Goal: Task Accomplishment & Management: Use online tool/utility

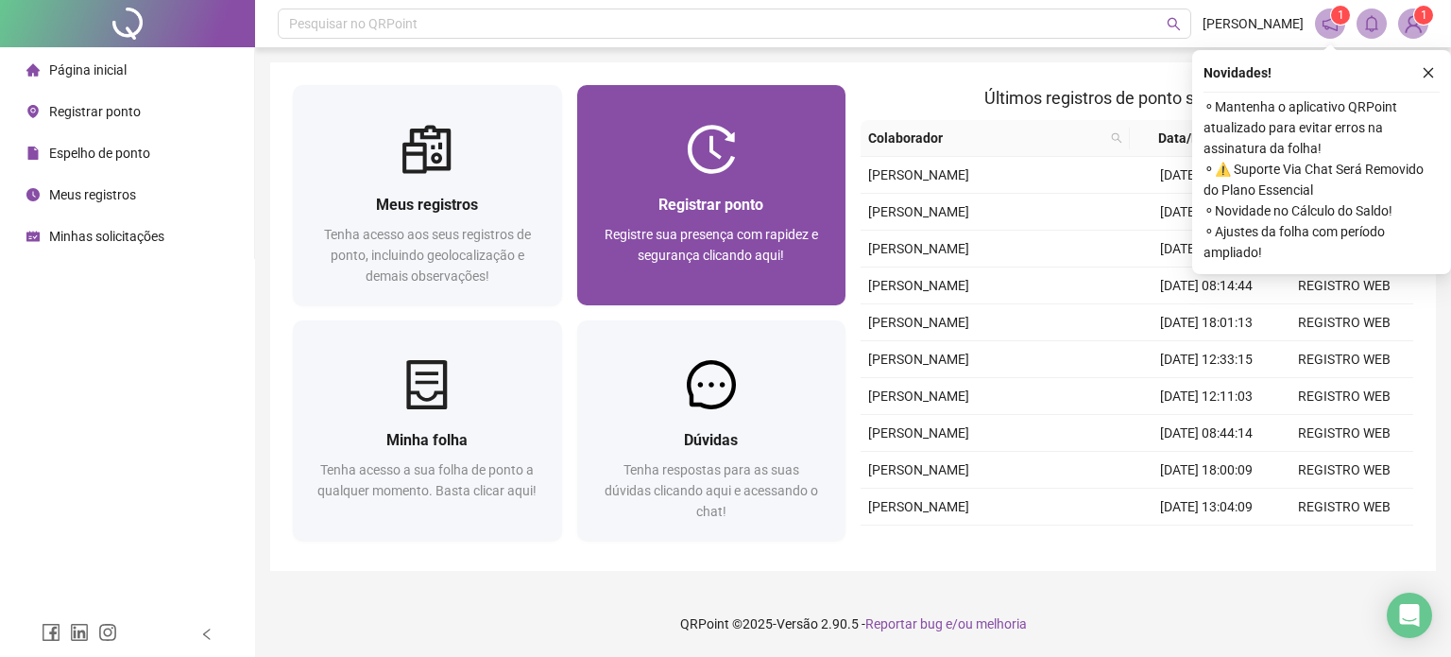
click at [692, 267] on div "Registre sua presença com rapidez e segurança clicando aqui!" at bounding box center [712, 255] width 224 height 62
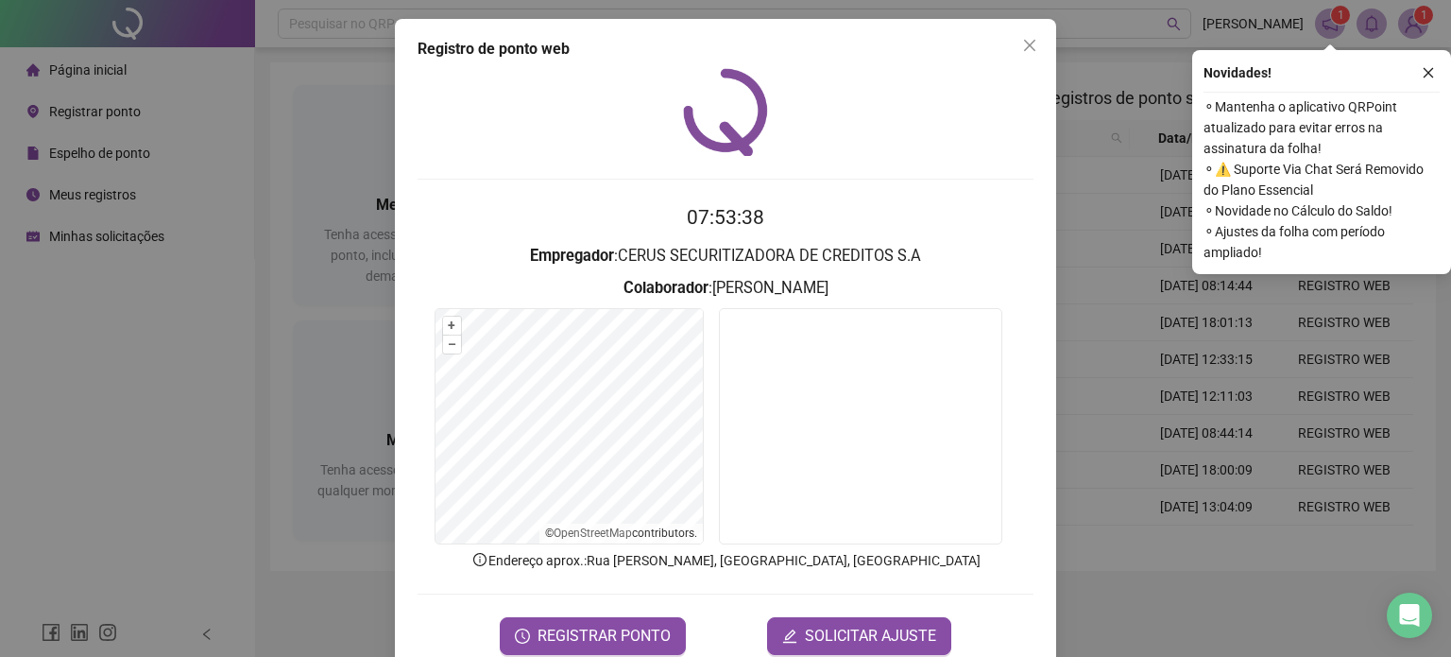
click at [649, 640] on span "REGISTRAR PONTO" at bounding box center [604, 635] width 133 height 23
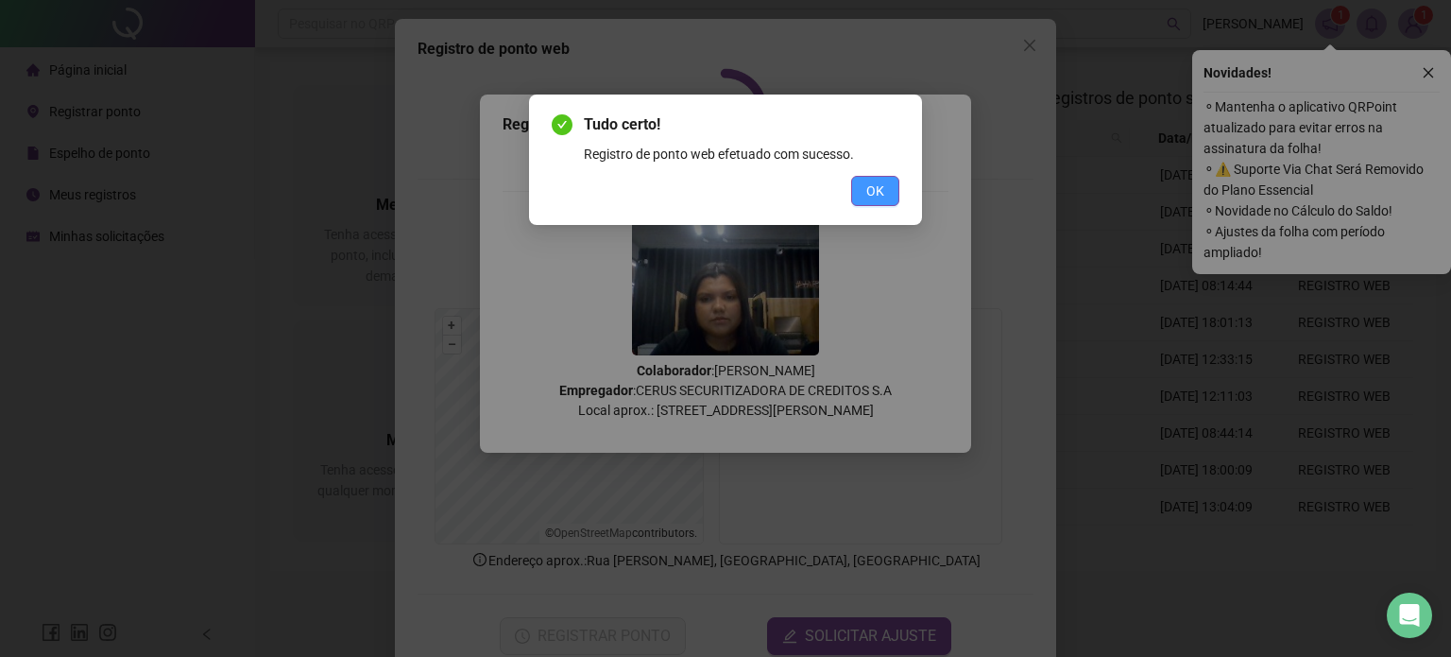
click at [883, 194] on span "OK" at bounding box center [875, 190] width 18 height 21
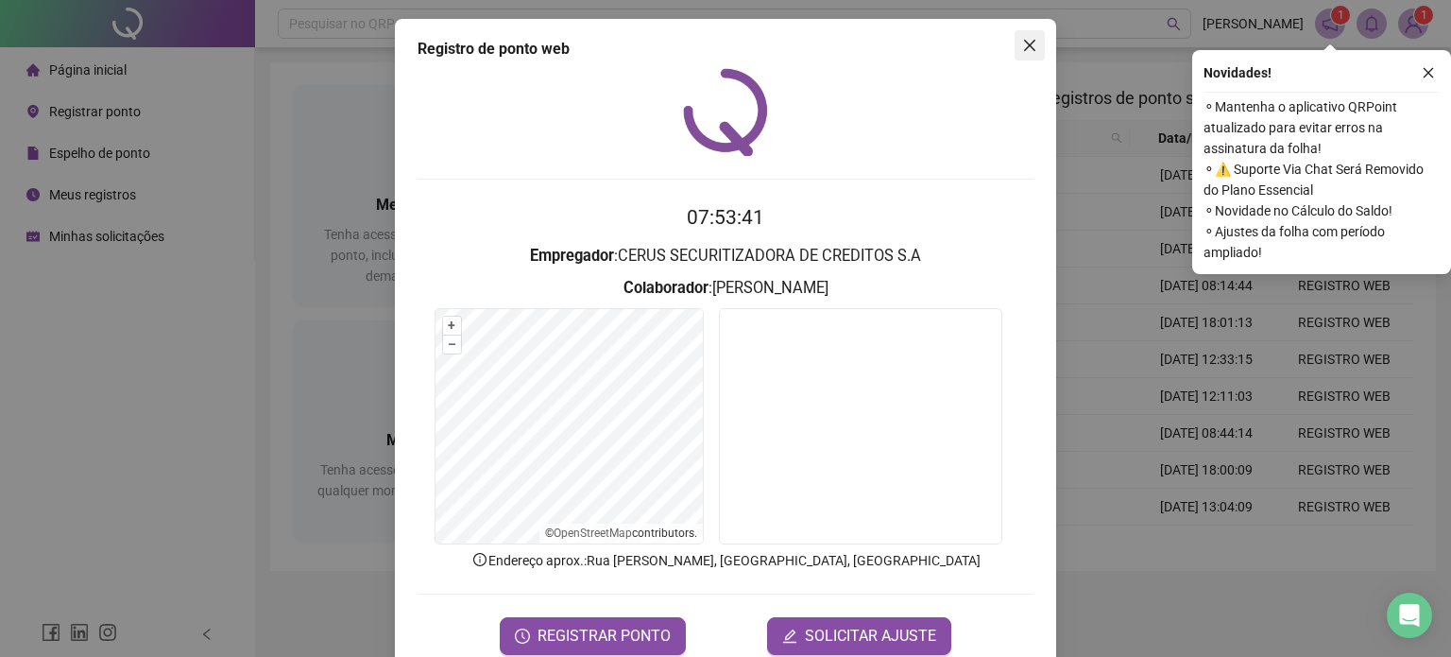
click at [1002, 44] on icon "close" at bounding box center [1029, 45] width 11 height 11
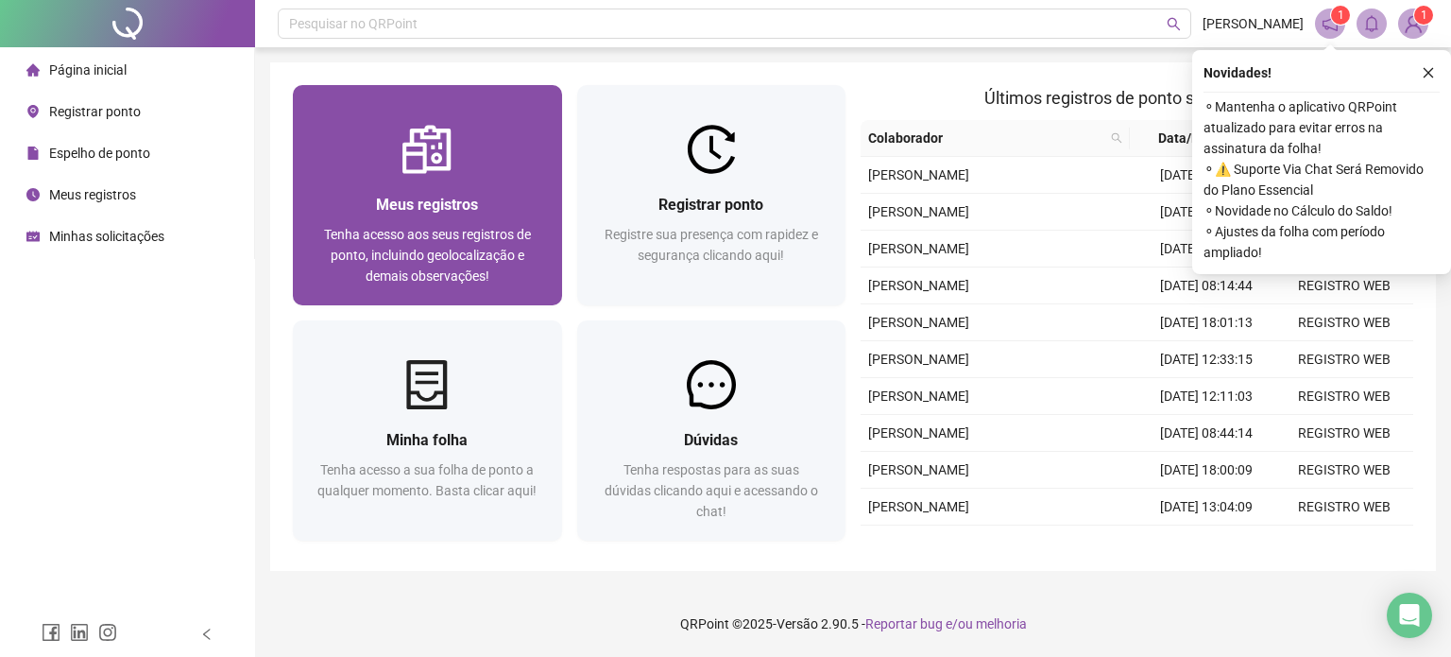
click at [446, 177] on div "Meus registros Tenha acesso aos seus registros de ponto, incluindo geolocalizaç…" at bounding box center [427, 239] width 269 height 131
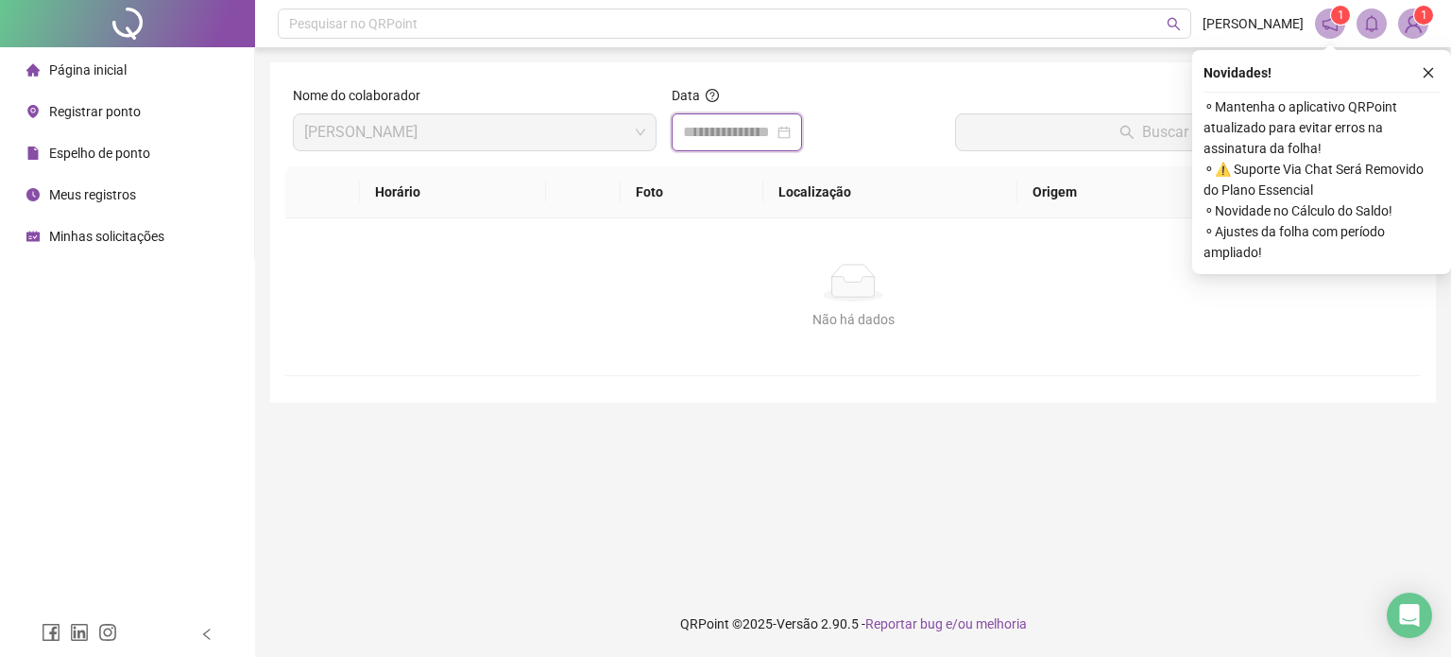
click at [768, 125] on input at bounding box center [728, 132] width 91 height 23
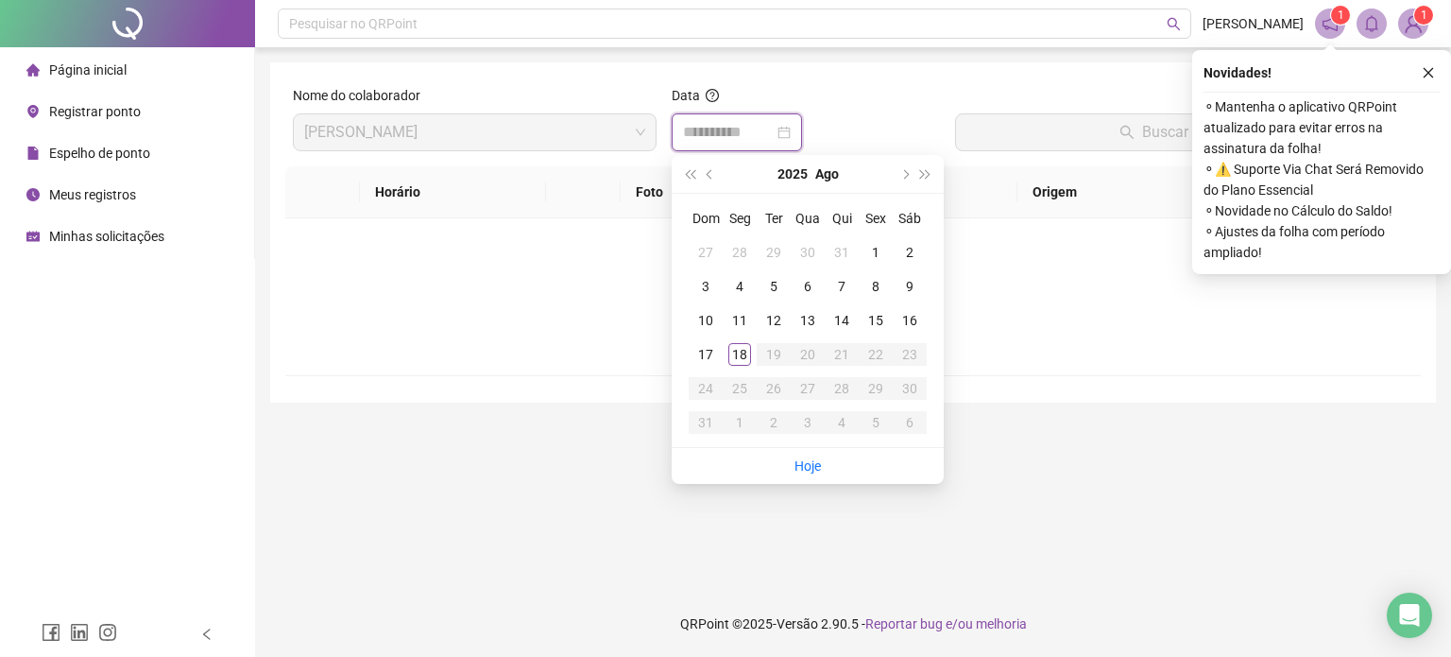
type input "**********"
click at [746, 363] on div "18" at bounding box center [739, 354] width 23 height 23
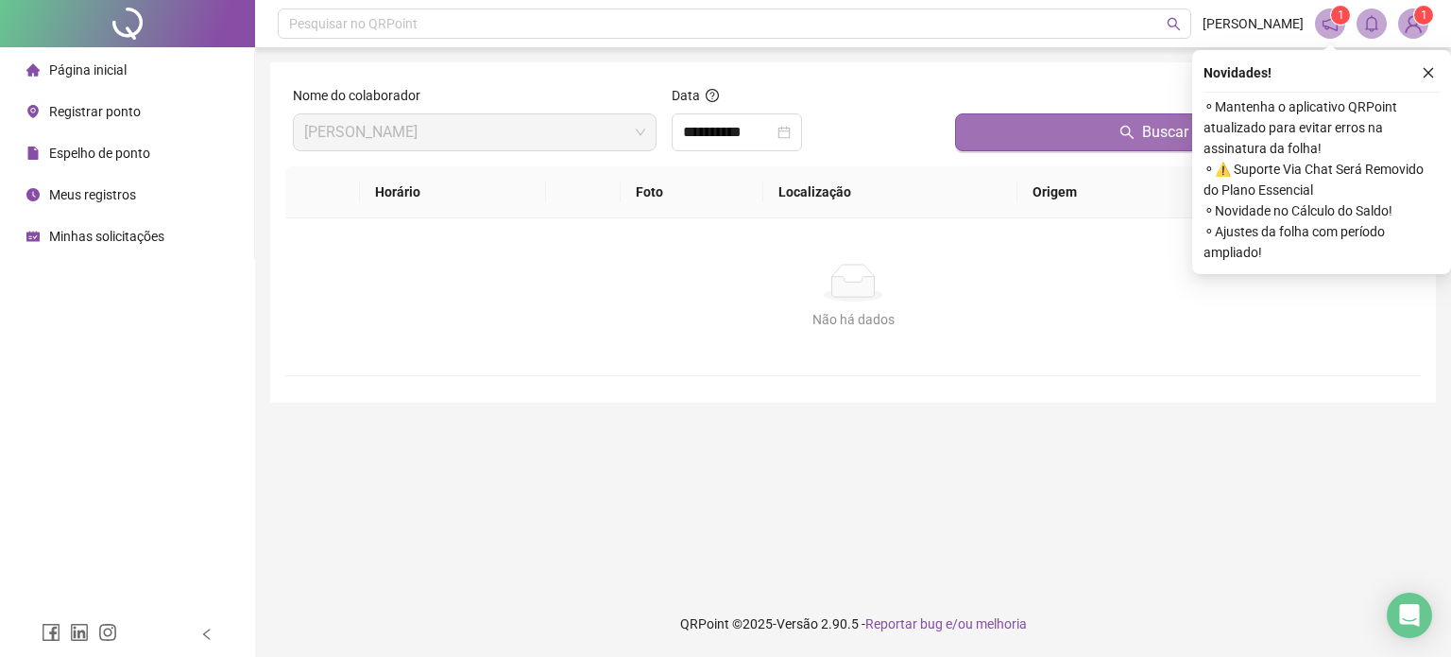
click at [1002, 129] on button "Buscar registros" at bounding box center [1184, 132] width 458 height 38
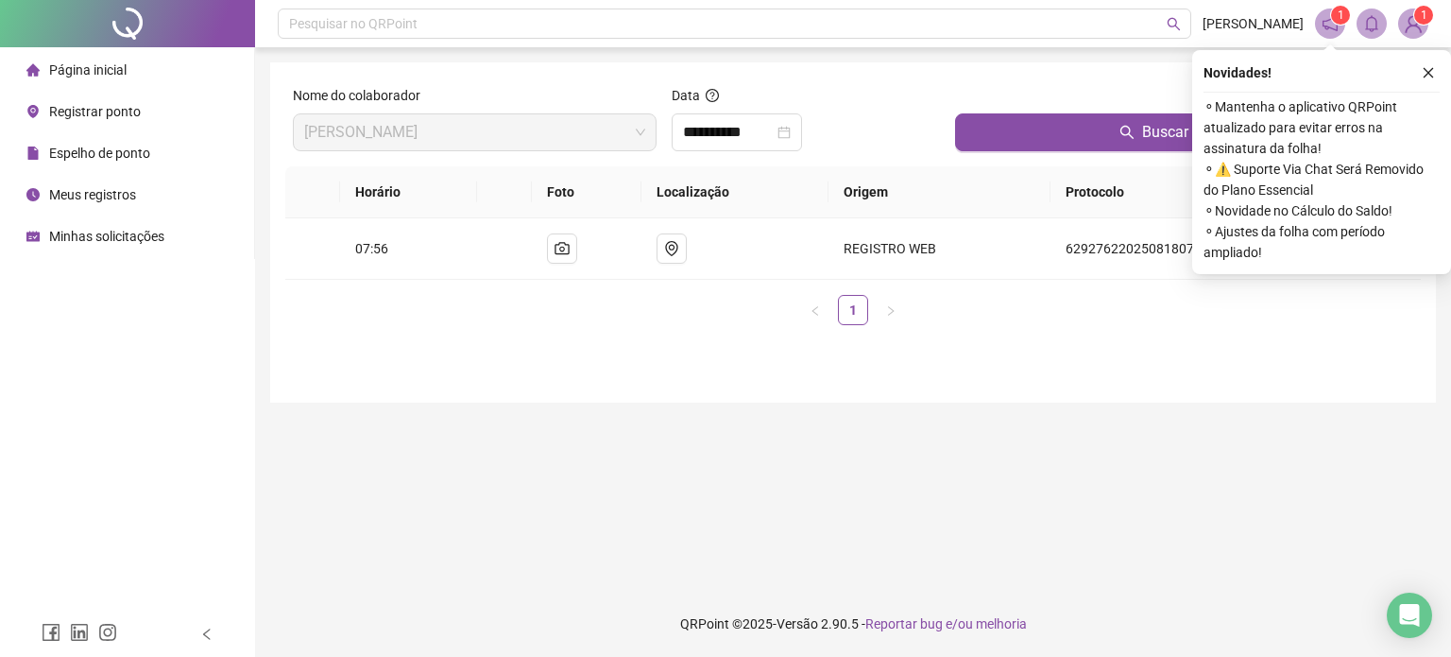
click at [131, 79] on li "Página inicial" at bounding box center [127, 70] width 247 height 38
